Goal: Task Accomplishment & Management: Manage account settings

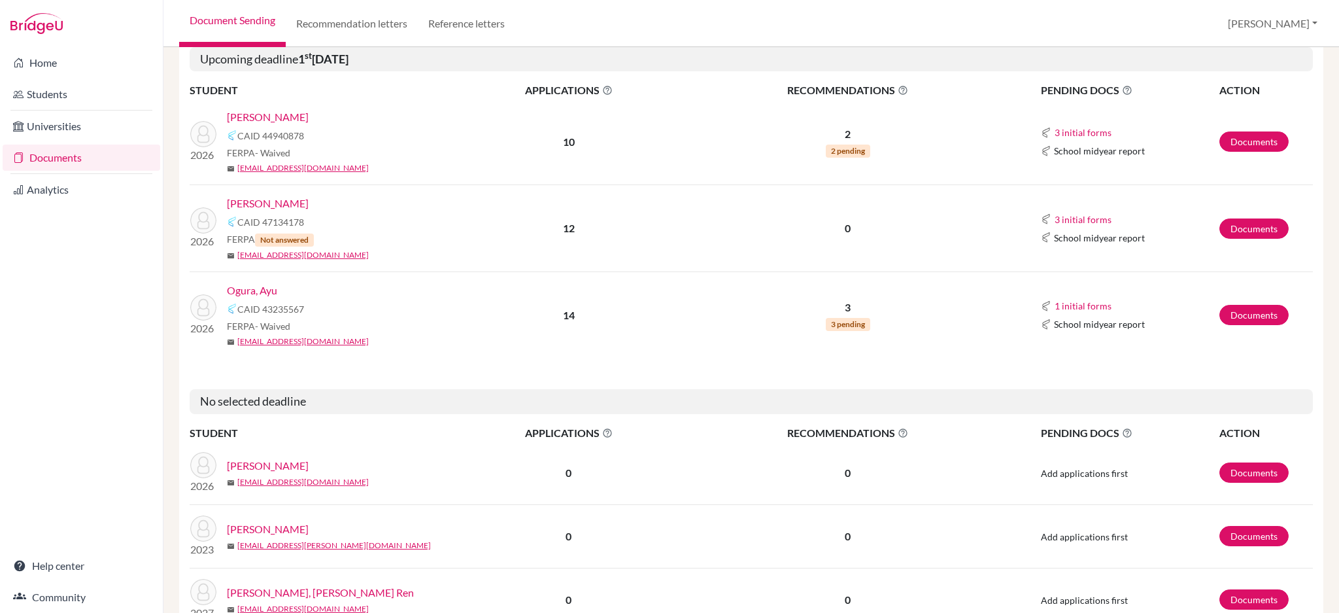
scroll to position [87, 0]
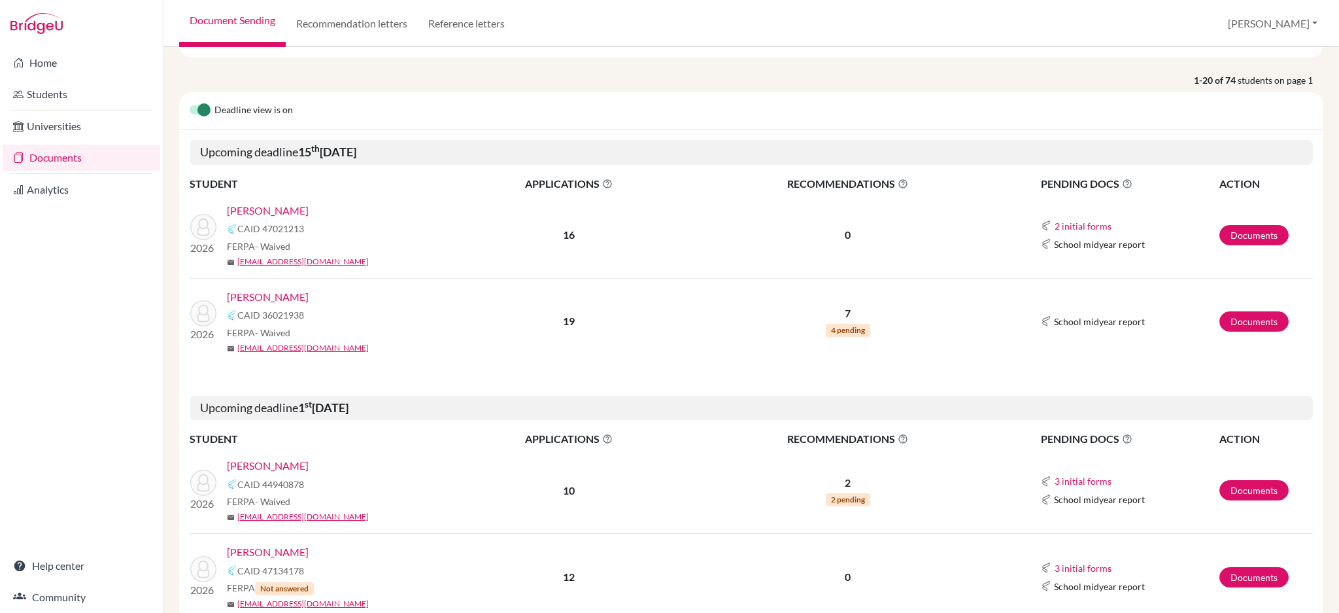
click at [284, 290] on link "[PERSON_NAME]" at bounding box center [268, 297] width 82 height 16
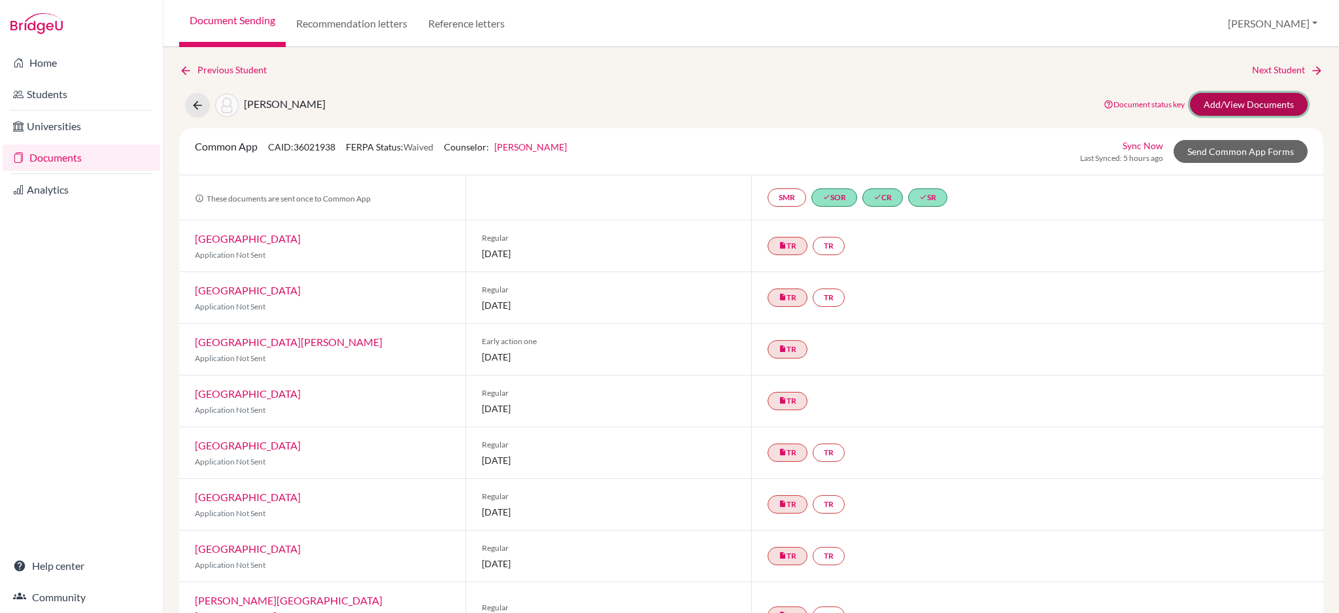
click at [1207, 106] on link "Add/View Documents" at bounding box center [1249, 104] width 118 height 23
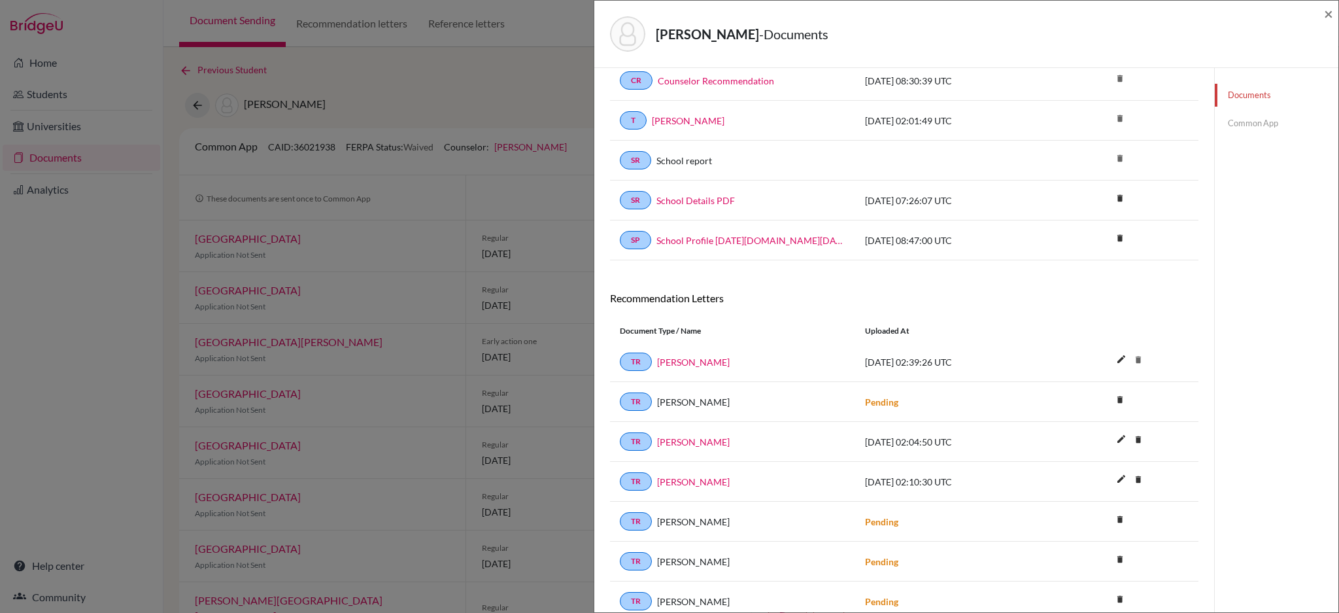
scroll to position [34, 0]
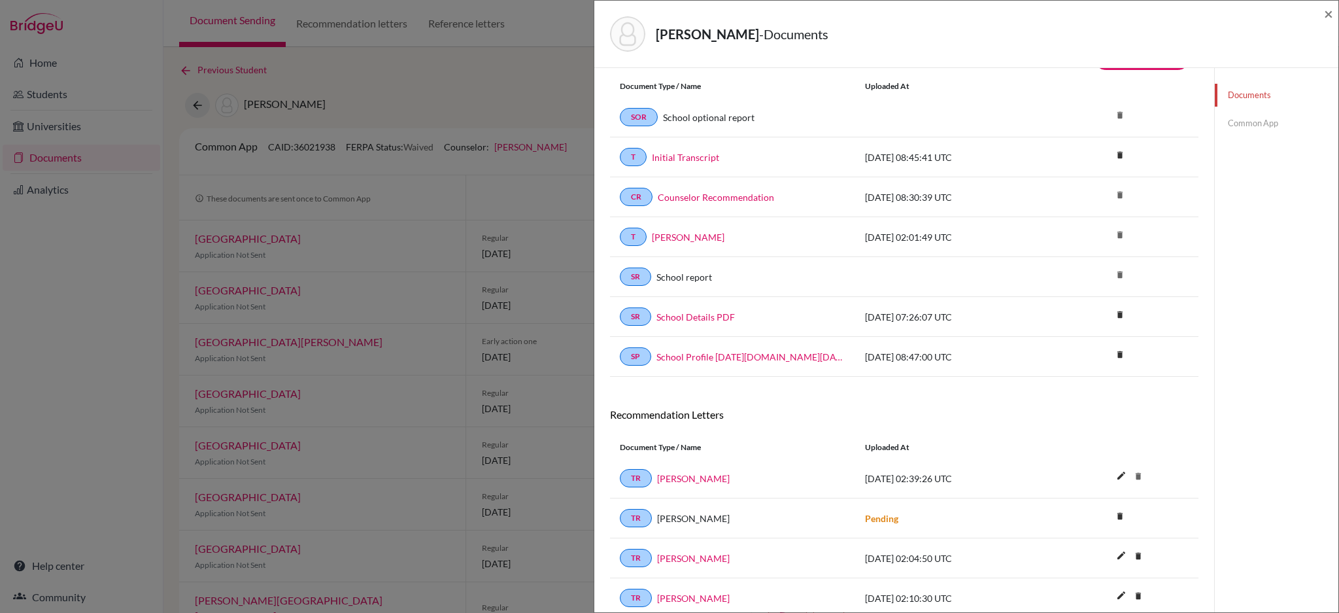
click at [1233, 129] on link "Common App" at bounding box center [1277, 123] width 124 height 23
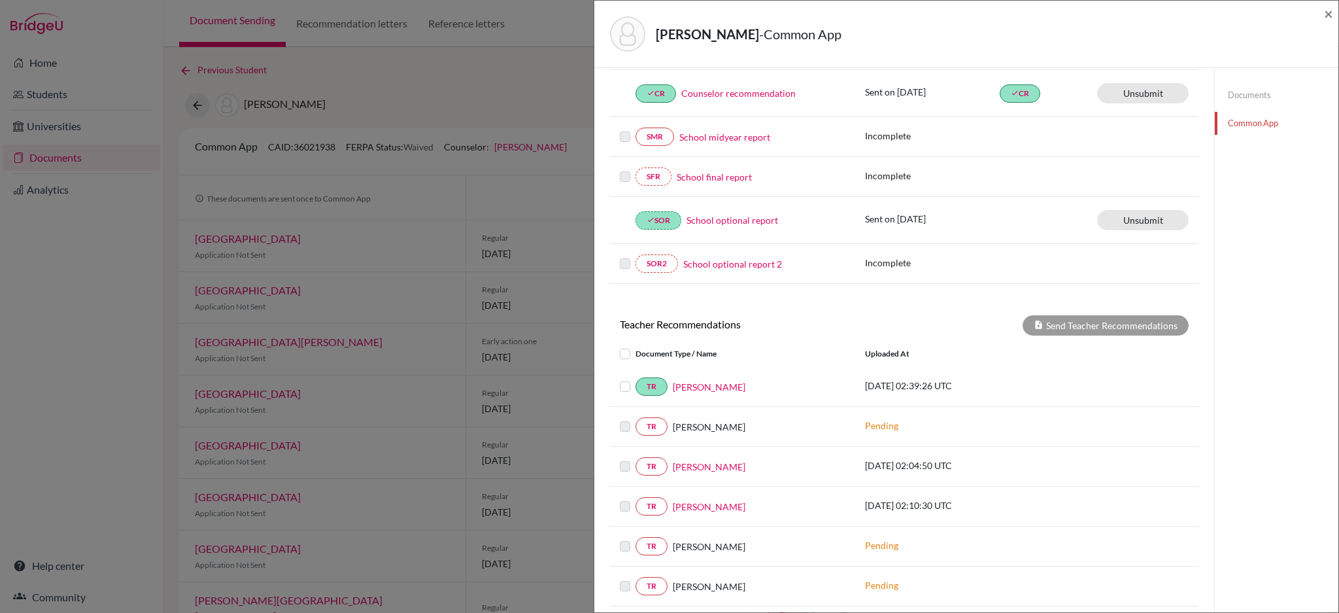
scroll to position [382, 0]
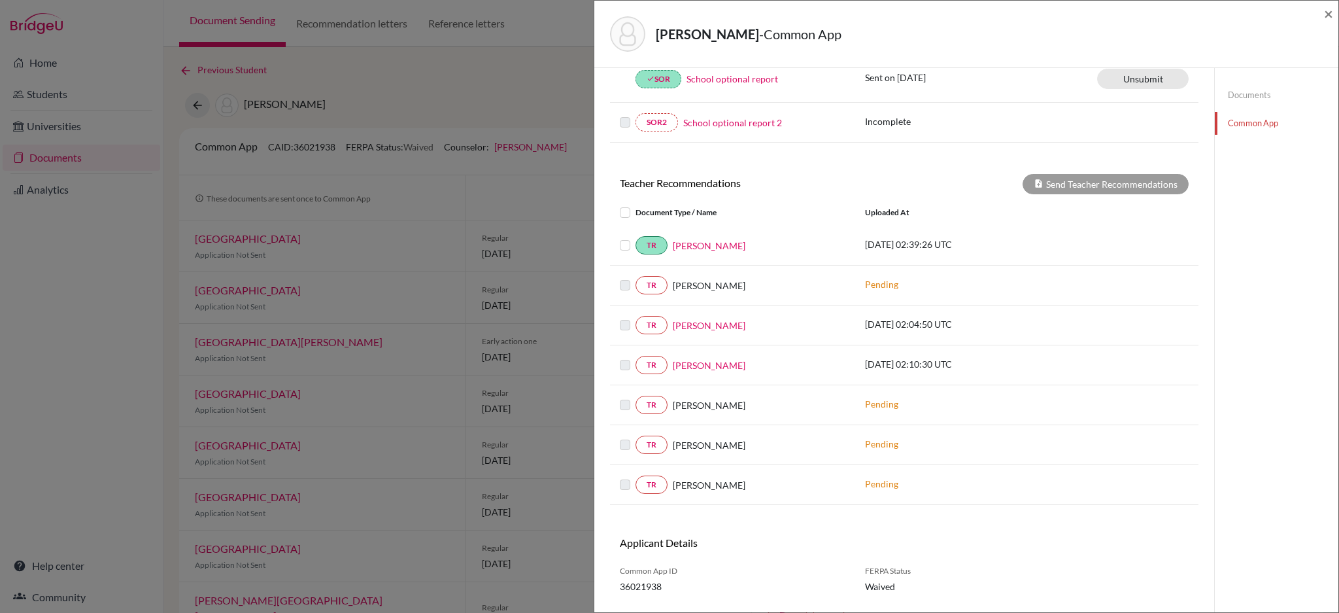
click at [635, 317] on label at bounding box center [635, 317] width 0 height 0
click at [656, 328] on link "TR" at bounding box center [651, 325] width 32 height 18
click at [1325, 14] on span "×" at bounding box center [1328, 13] width 9 height 19
